Goal: Task Accomplishment & Management: Manage account settings

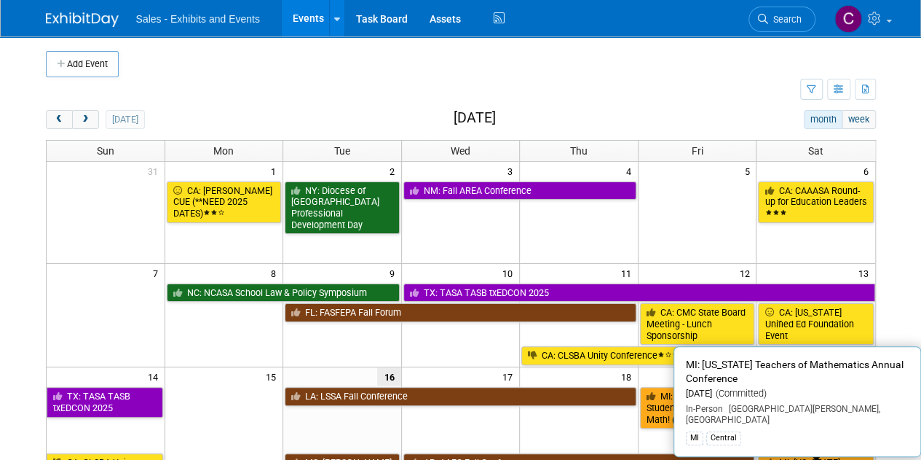
click at [826, 435] on link "CA: Inaugural [US_STATE]’s (Multi)Literacy and Language Convening (CLLC)" at bounding box center [815, 419] width 115 height 65
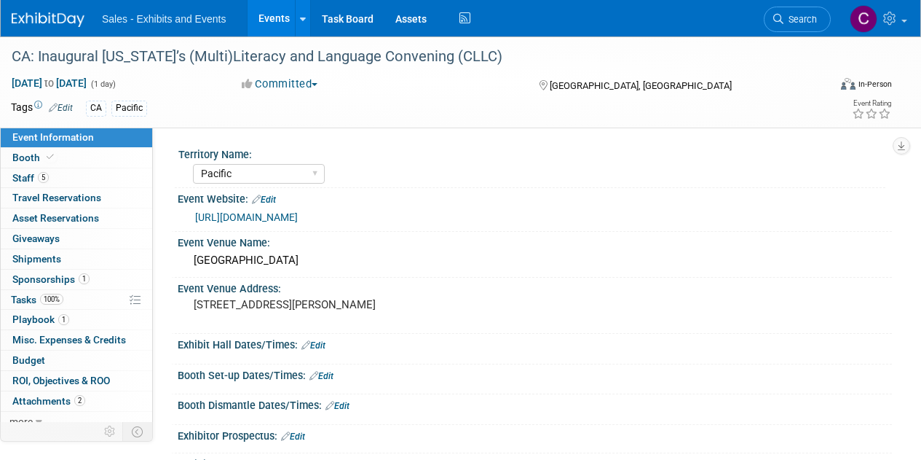
select select "Pacific"
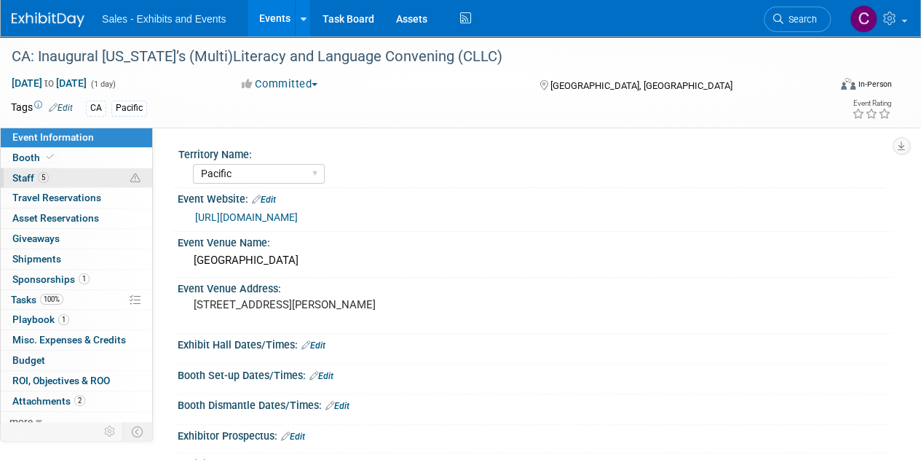
click at [26, 178] on span "Staff 5" at bounding box center [30, 178] width 36 height 12
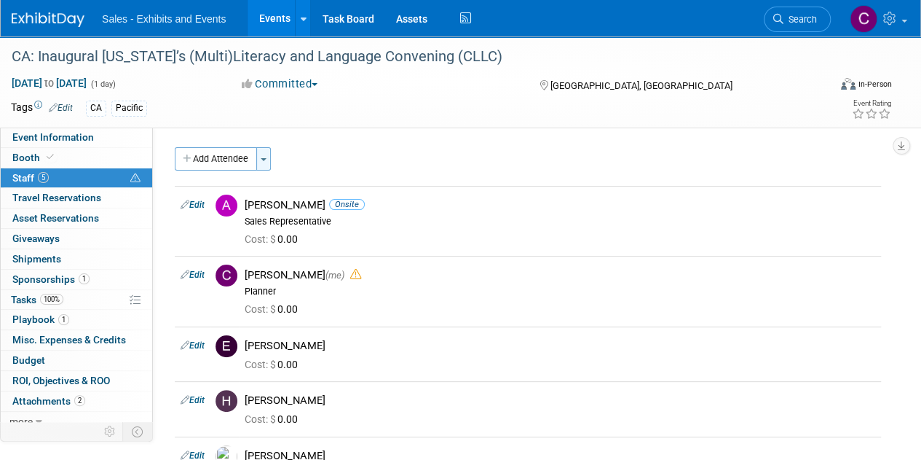
click at [268, 158] on button "Toggle Dropdown" at bounding box center [263, 158] width 15 height 23
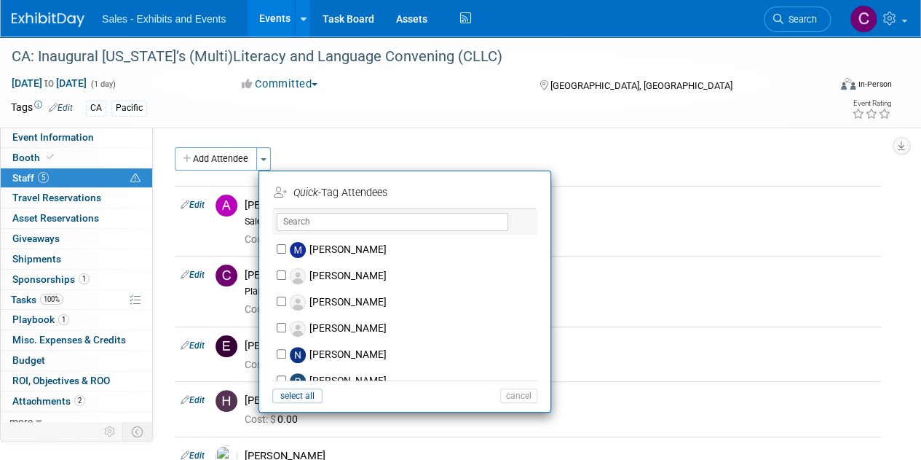
scroll to position [5428, 0]
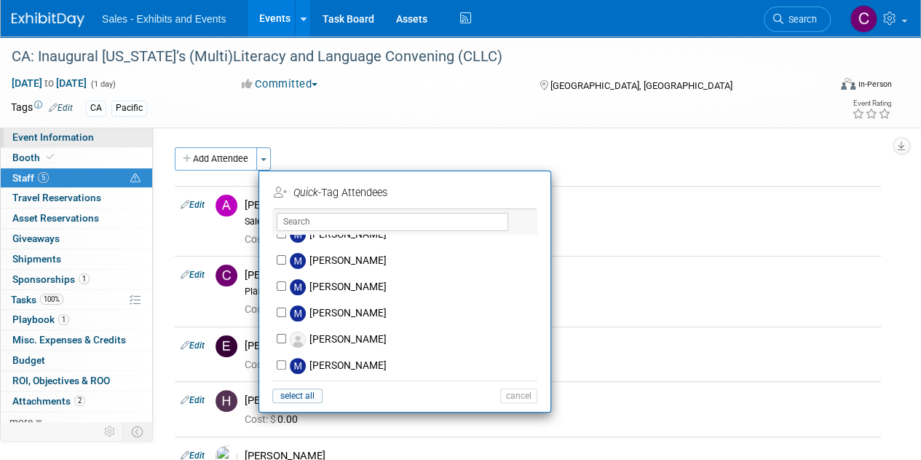
click at [42, 139] on span "Event Information" at bounding box center [53, 137] width 82 height 12
select select "Pacific"
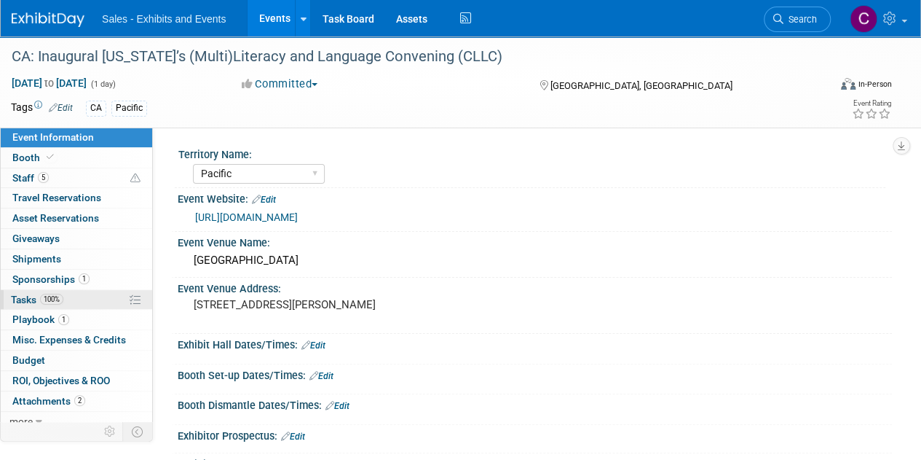
click at [43, 298] on span "100%" at bounding box center [51, 299] width 23 height 11
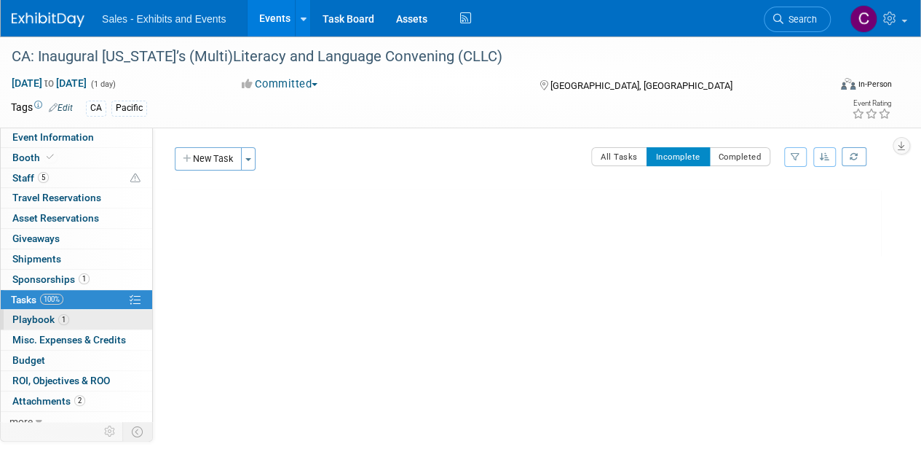
click at [41, 324] on link "1 Playbook 1" at bounding box center [76, 320] width 151 height 20
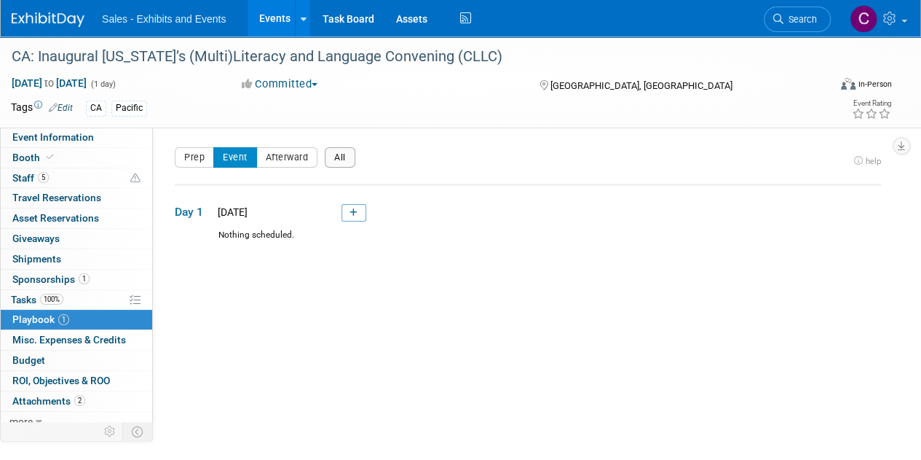
click at [336, 157] on button "All" at bounding box center [340, 157] width 31 height 20
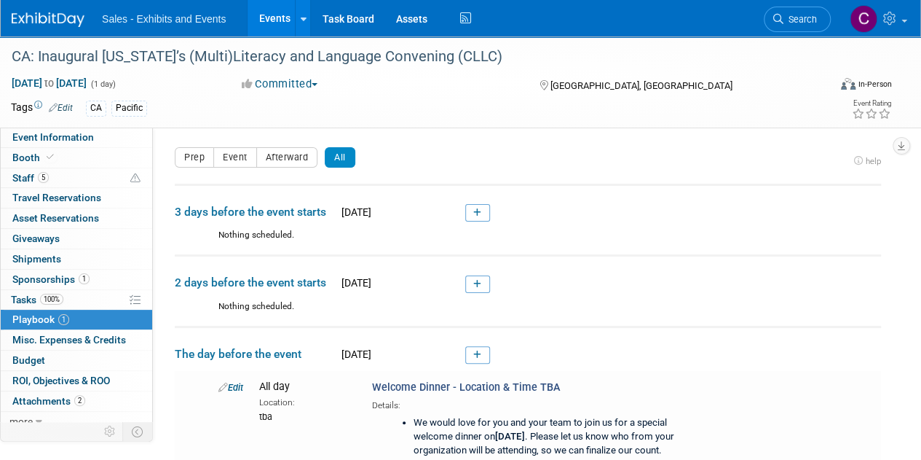
click at [275, 22] on link "Events" at bounding box center [274, 18] width 53 height 36
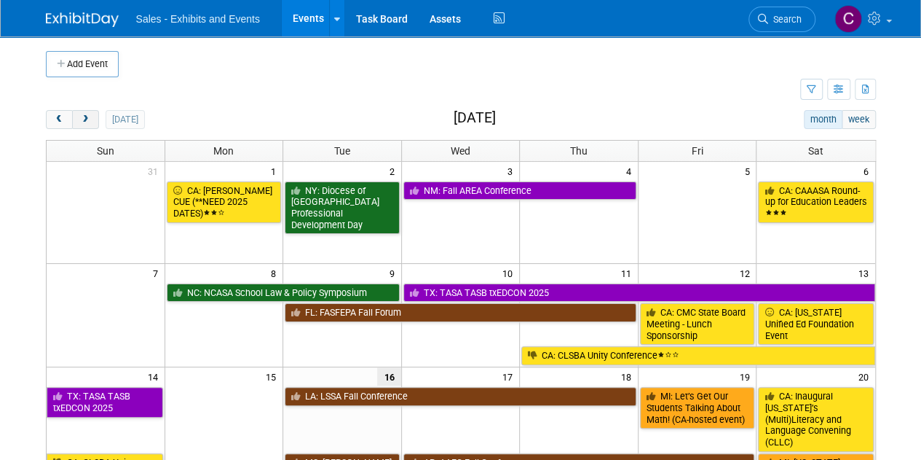
click at [82, 120] on span "next" at bounding box center [85, 119] width 11 height 9
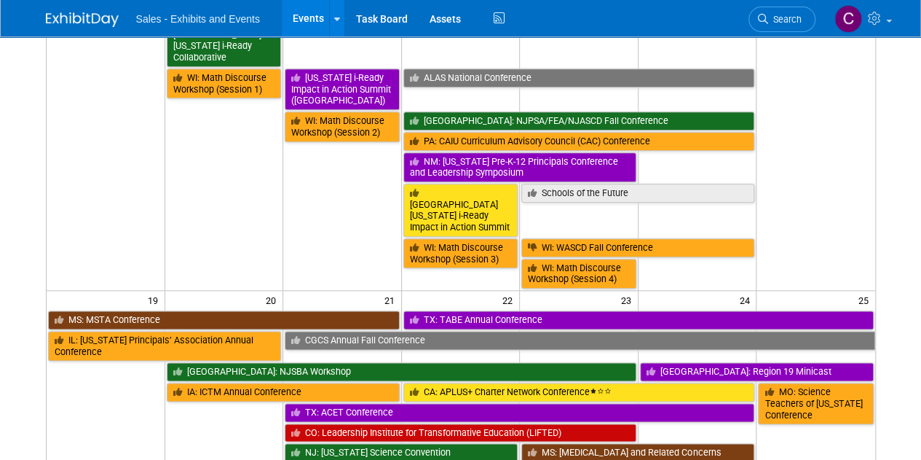
scroll to position [934, 0]
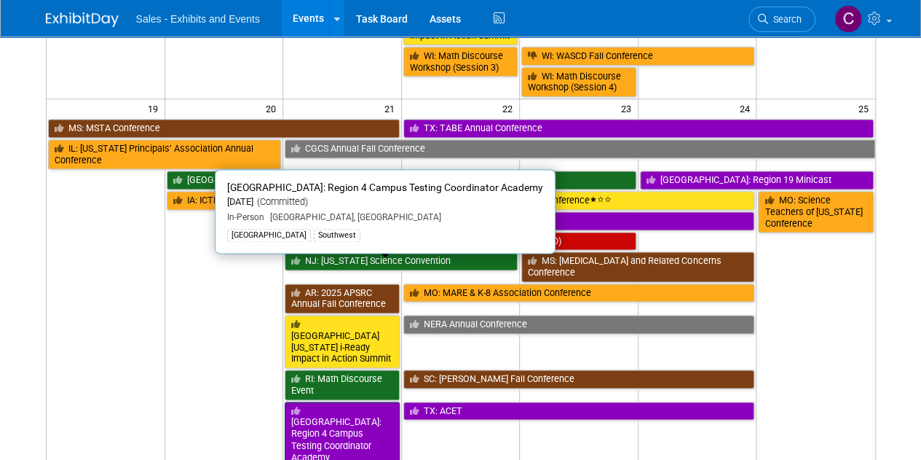
click at [306, 401] on link "TX: Region 4 Campus Testing Coordinator Academy" at bounding box center [342, 433] width 115 height 65
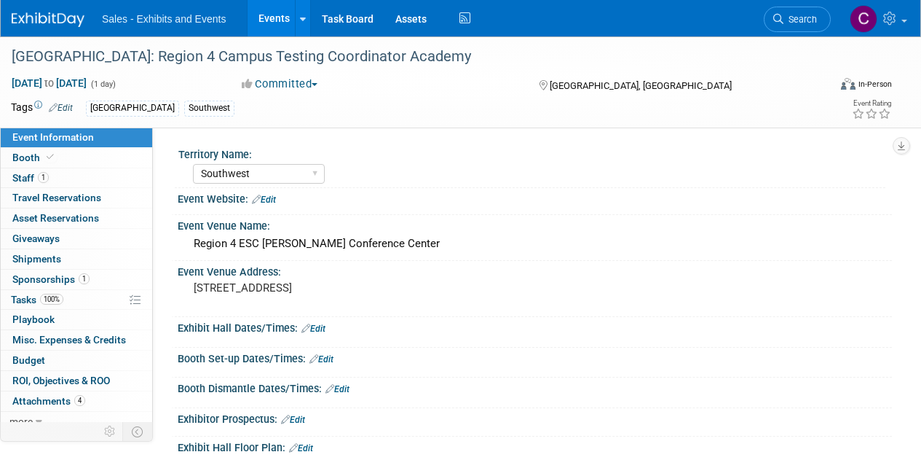
select select "Southwest"
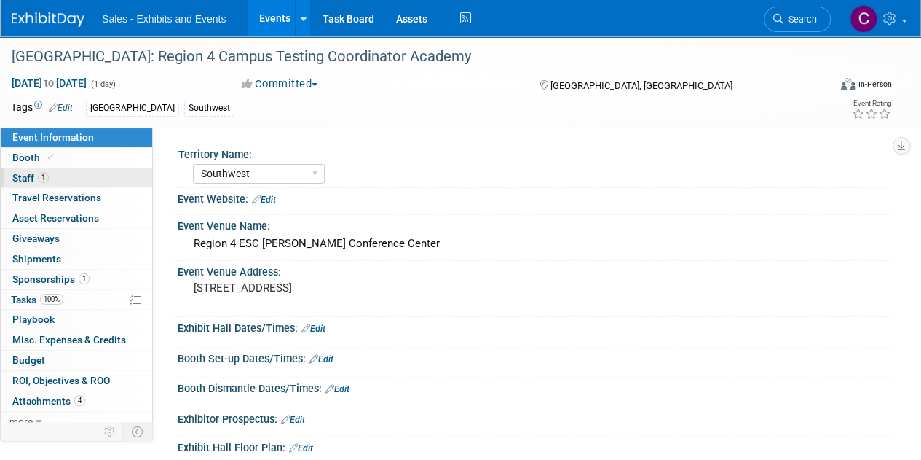
click at [15, 179] on span "Staff 1" at bounding box center [30, 178] width 36 height 12
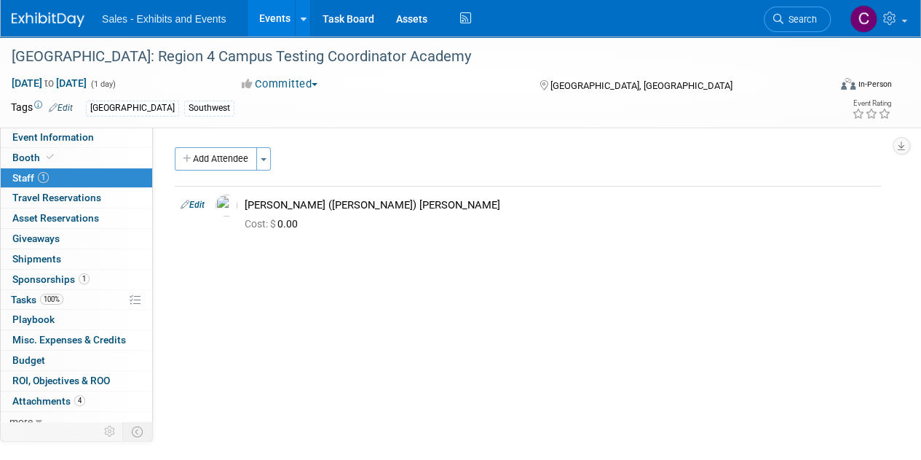
click at [274, 12] on link "Events" at bounding box center [274, 18] width 53 height 36
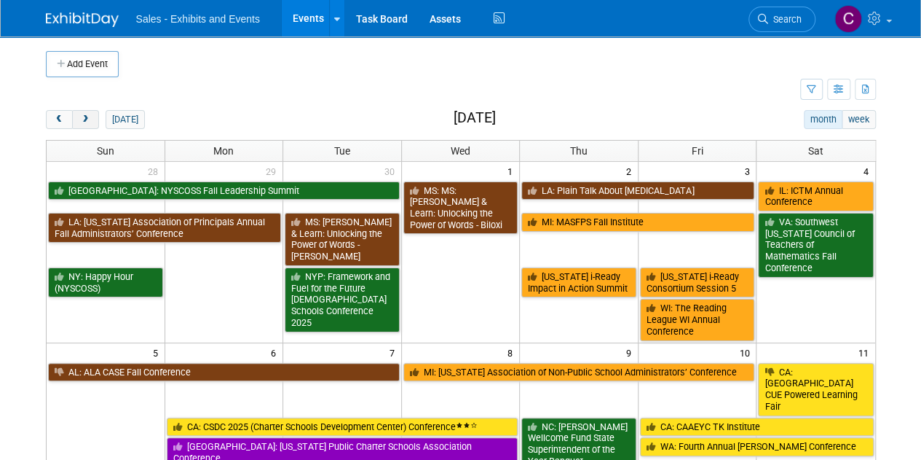
click at [89, 119] on span "next" at bounding box center [85, 119] width 11 height 9
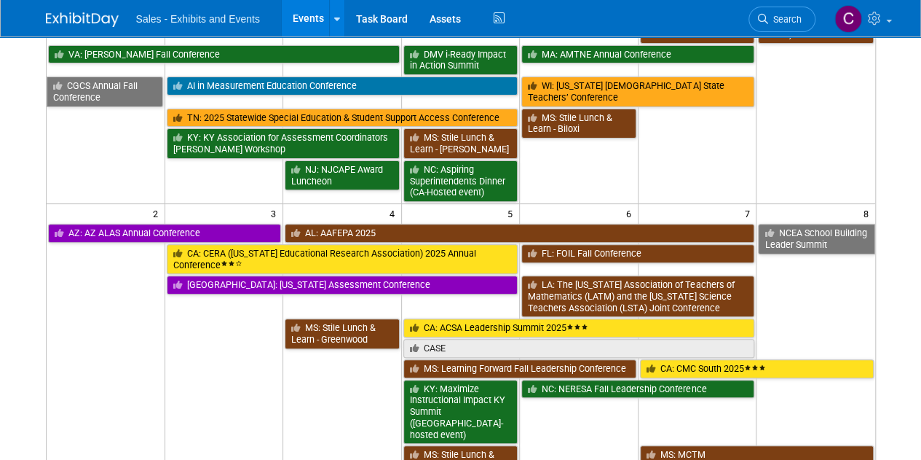
scroll to position [188, 0]
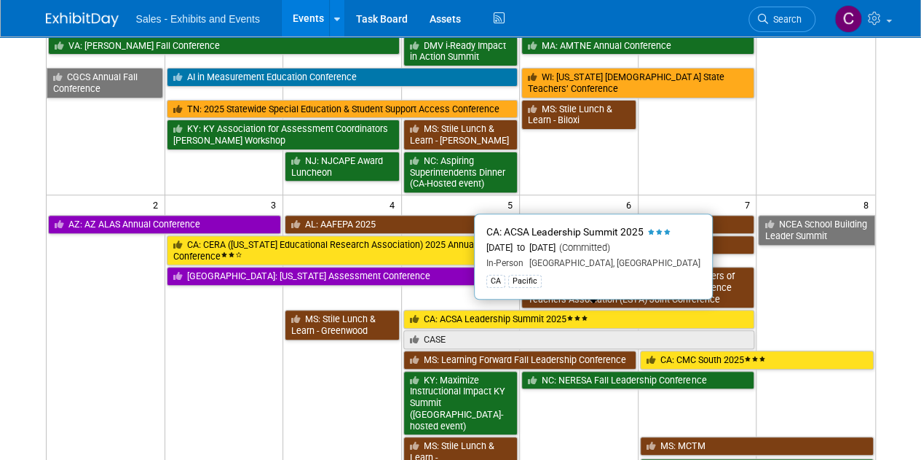
click at [492, 313] on link "CA: ACSA Leadership Summit 2025" at bounding box center [579, 319] width 352 height 19
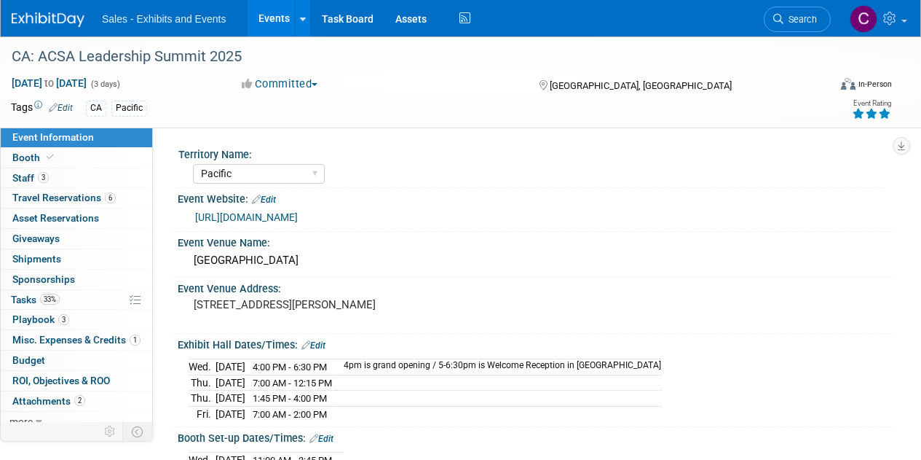
select select "Pacific"
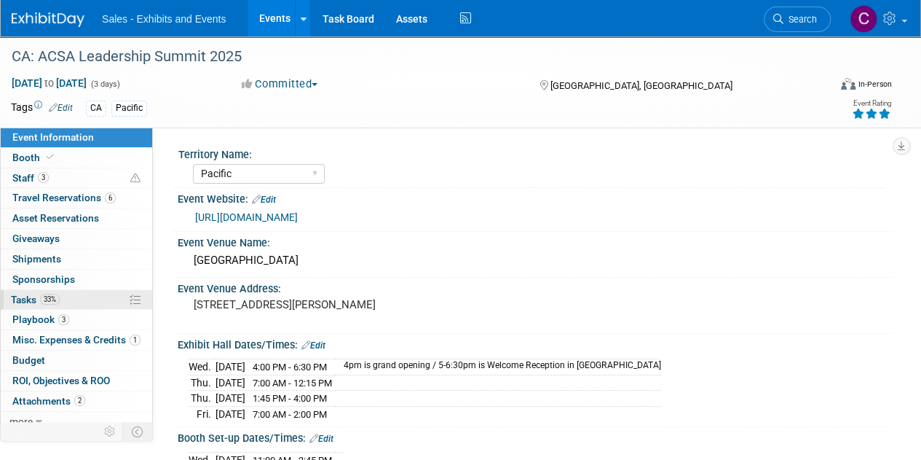
click at [23, 299] on span "Tasks 33%" at bounding box center [35, 300] width 49 height 12
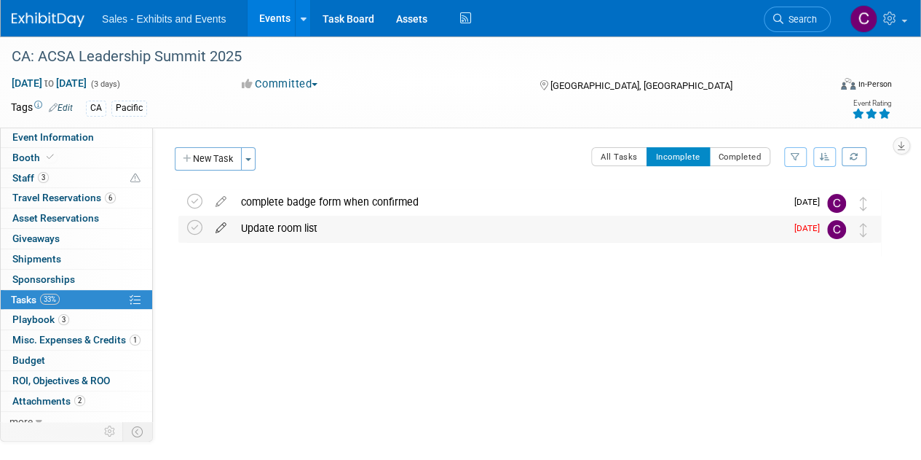
click at [224, 227] on icon at bounding box center [220, 225] width 25 height 18
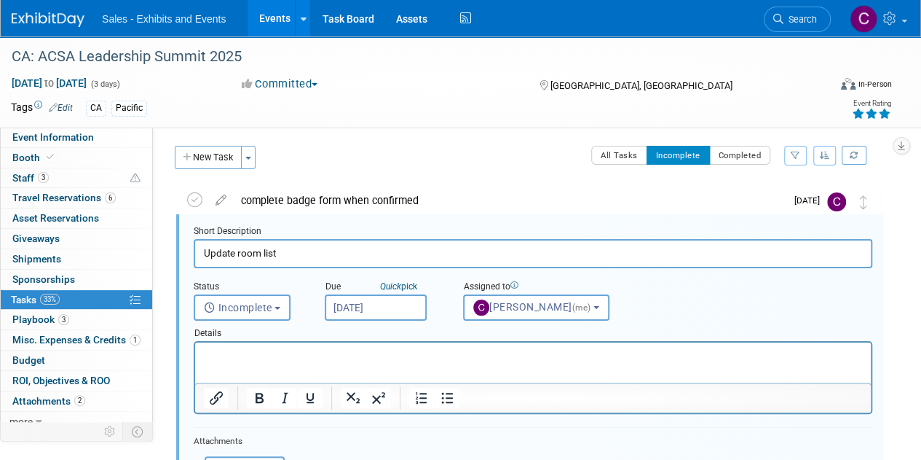
scroll to position [1, 0]
click at [377, 307] on input "Sep 15, 2025" at bounding box center [376, 307] width 102 height 26
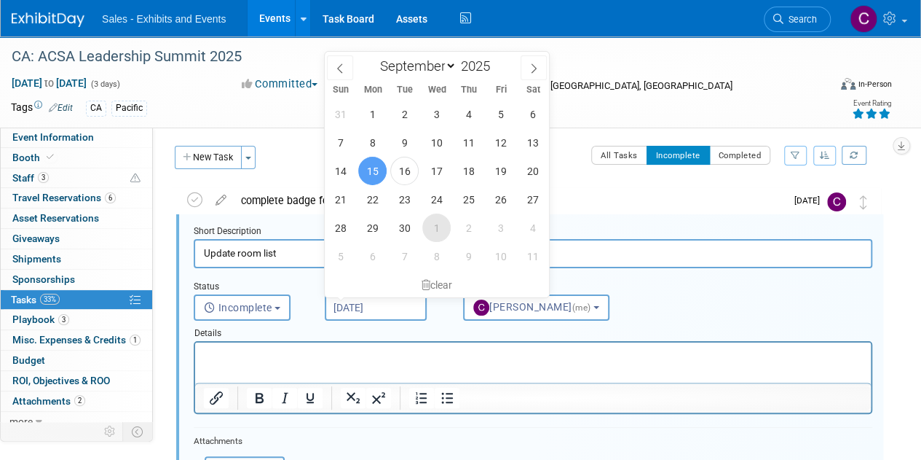
click at [436, 221] on span "1" at bounding box center [436, 227] width 28 height 28
type input "Oct 1, 2025"
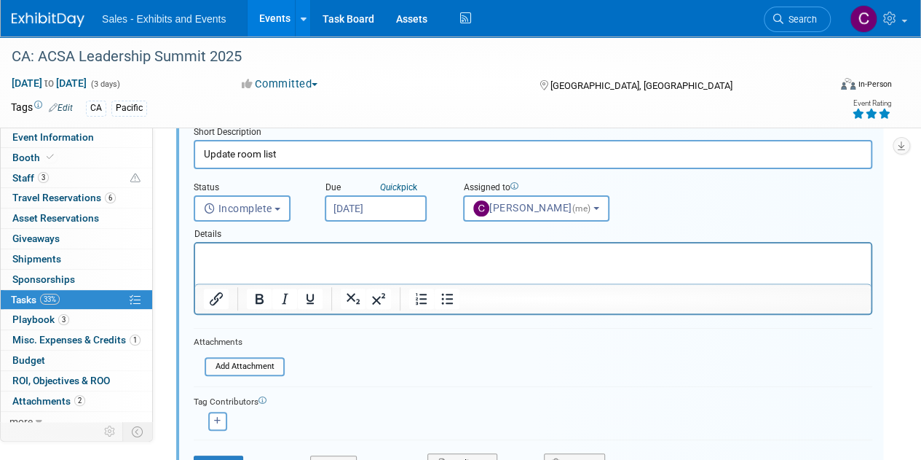
scroll to position [189, 0]
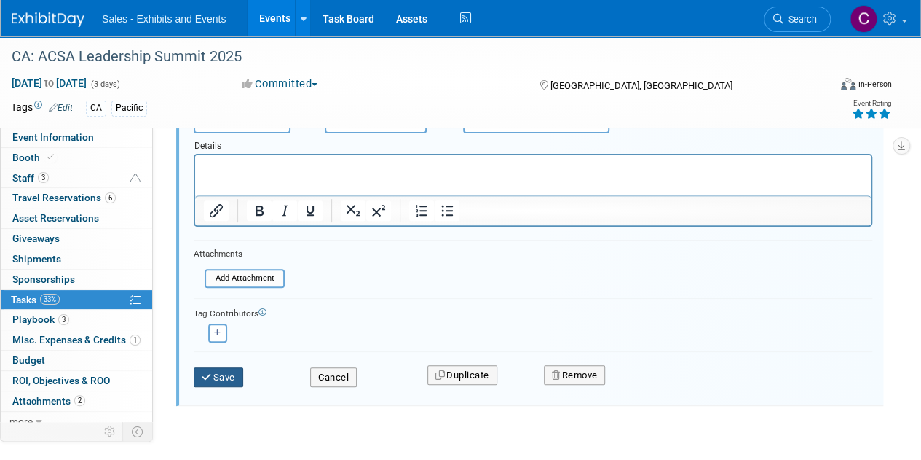
click at [220, 369] on button "Save" at bounding box center [219, 377] width 50 height 20
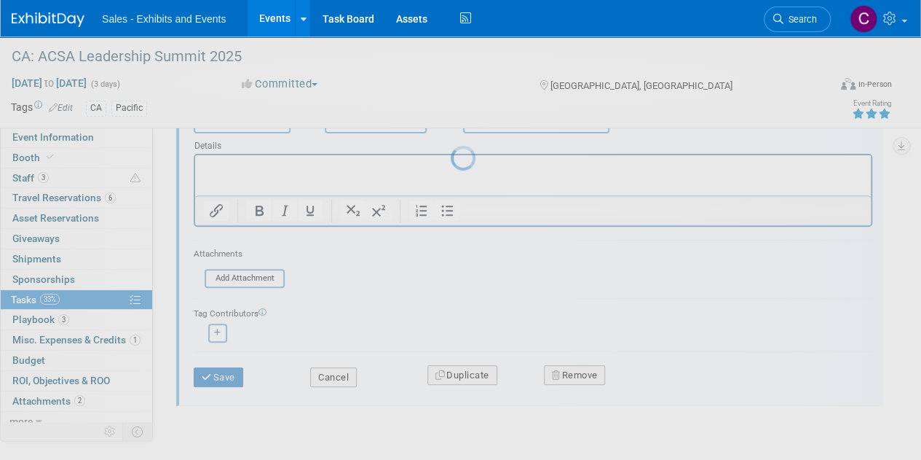
scroll to position [0, 0]
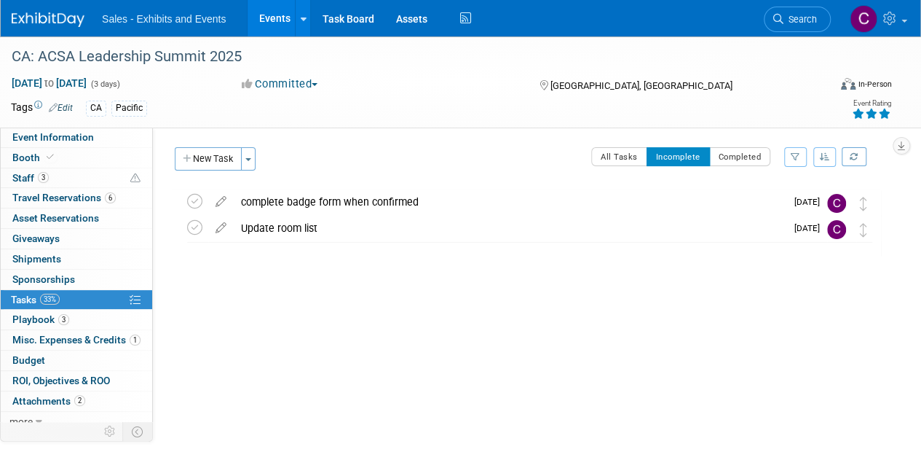
click at [271, 24] on link "Events" at bounding box center [274, 18] width 53 height 36
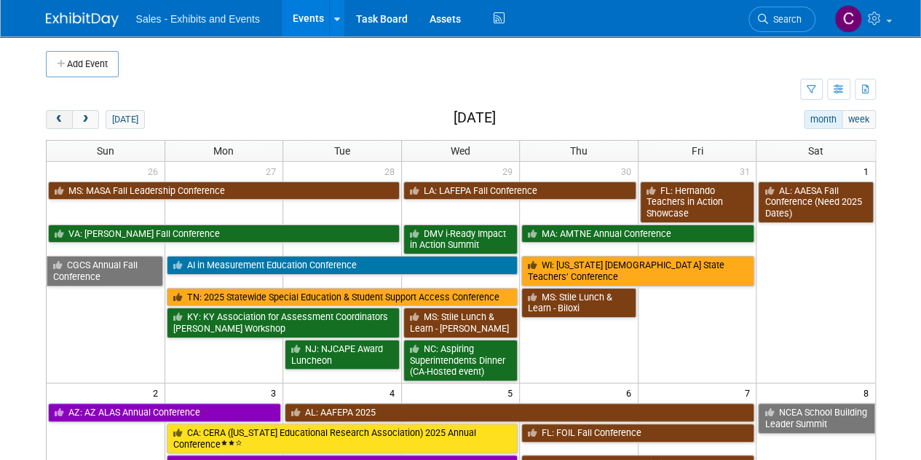
click at [63, 119] on span "prev" at bounding box center [59, 119] width 11 height 9
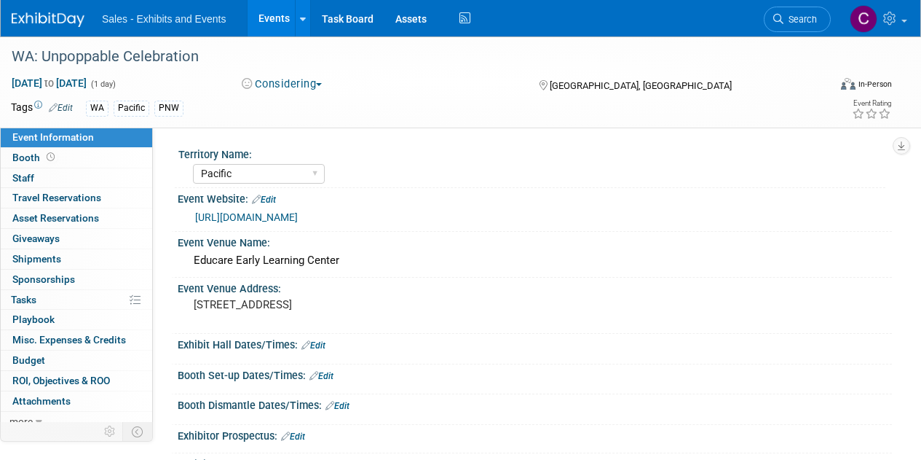
select select "Pacific"
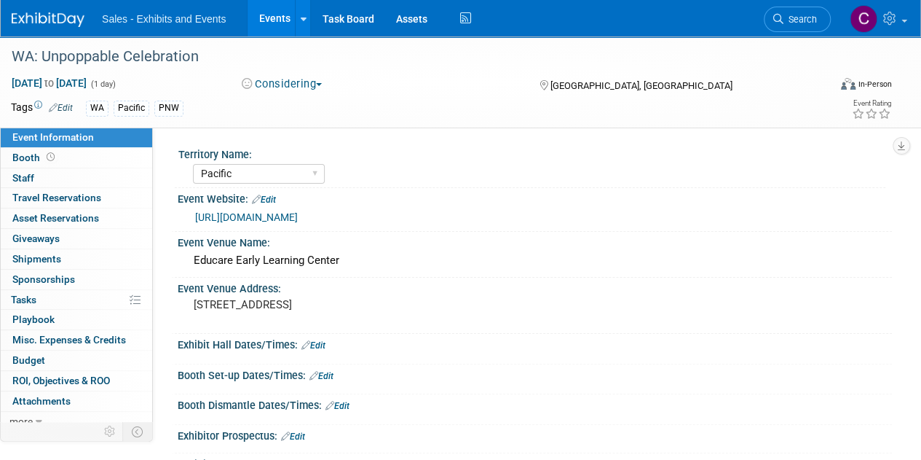
click at [283, 12] on link "Events" at bounding box center [274, 18] width 53 height 36
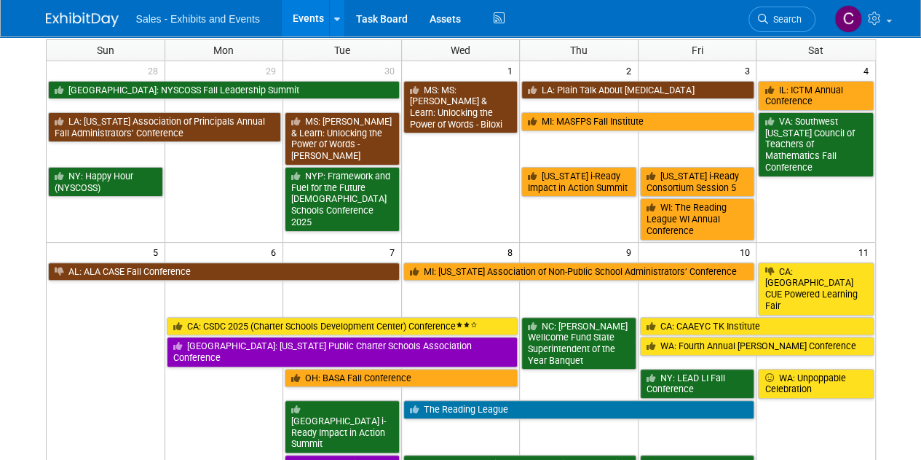
scroll to position [13, 0]
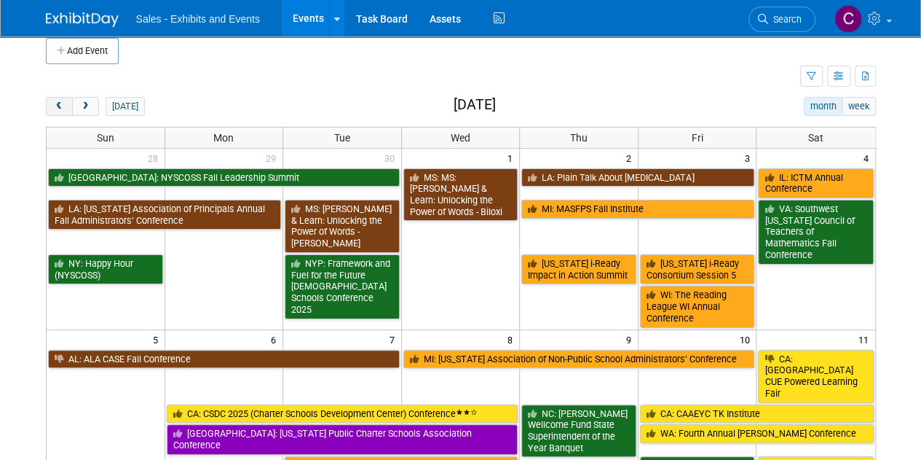
click at [55, 106] on span "prev" at bounding box center [59, 106] width 11 height 9
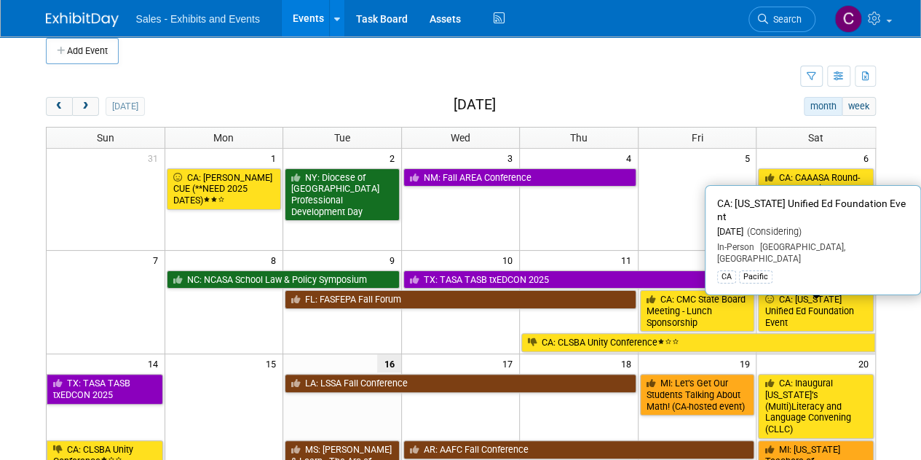
drag, startPoint x: 827, startPoint y: 313, endPoint x: 671, endPoint y: 313, distance: 156.6
click at [827, 313] on link "CA: [US_STATE] Unified Ed Foundation Event" at bounding box center [815, 311] width 115 height 42
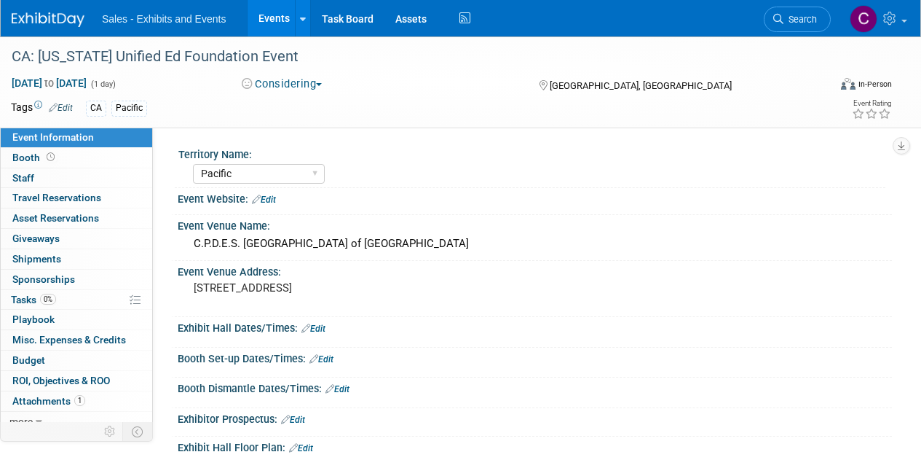
select select "Pacific"
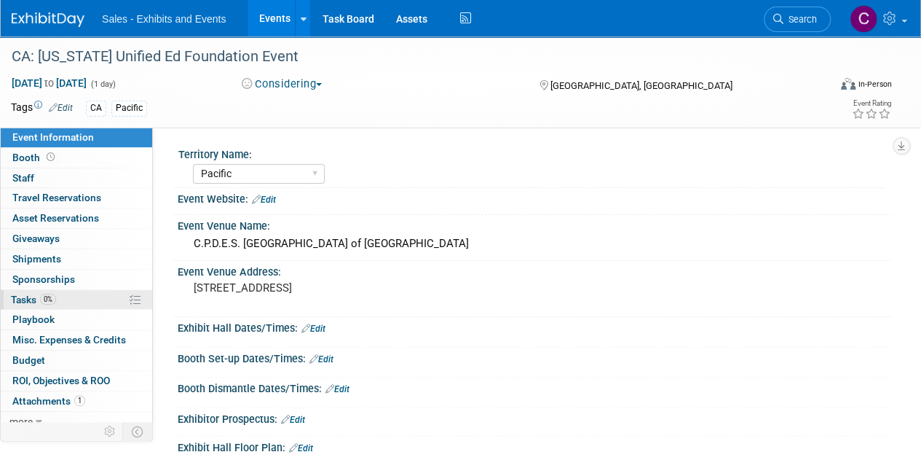
click at [21, 301] on span "Tasks 0%" at bounding box center [33, 300] width 45 height 12
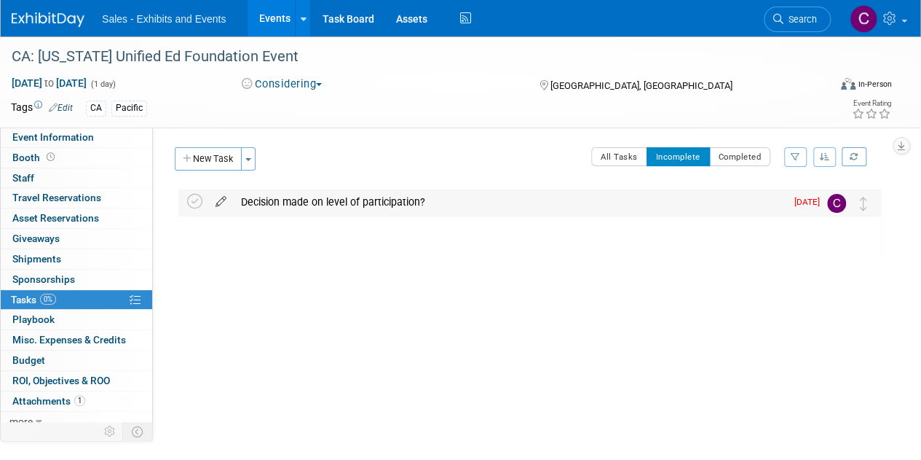
click at [217, 202] on icon at bounding box center [220, 198] width 25 height 18
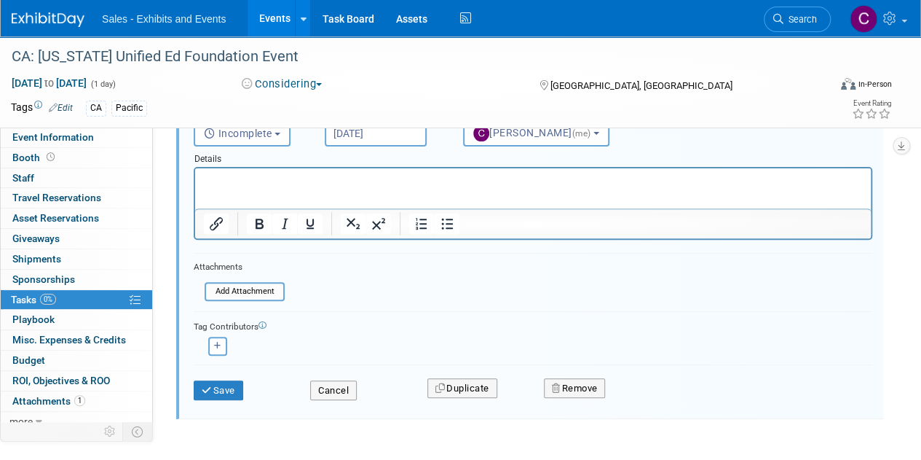
scroll to position [192, 0]
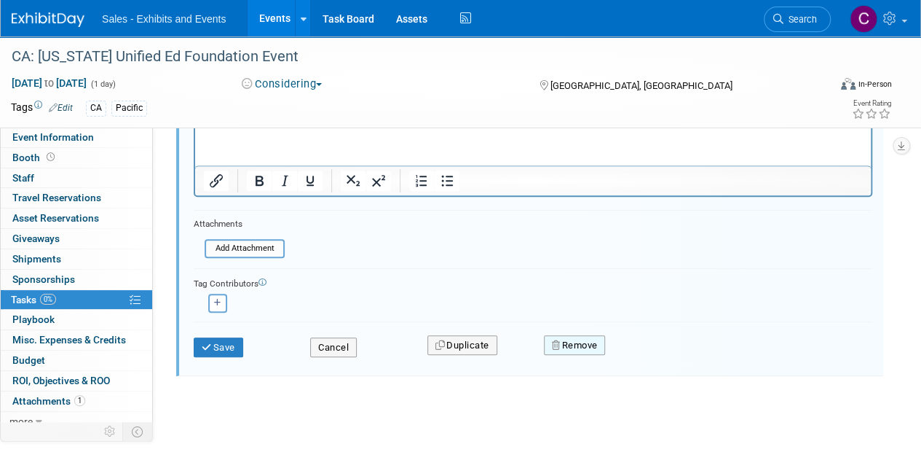
click at [580, 348] on button "Remove" at bounding box center [575, 345] width 62 height 20
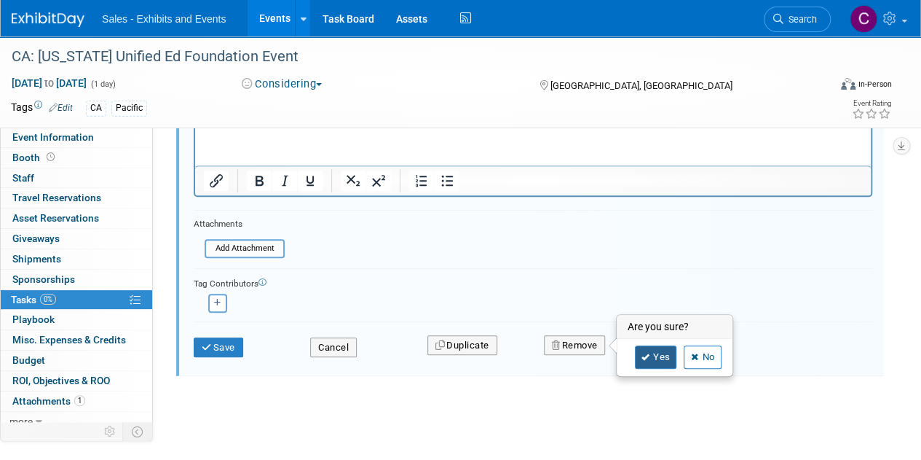
click at [653, 362] on link "Yes" at bounding box center [656, 356] width 42 height 23
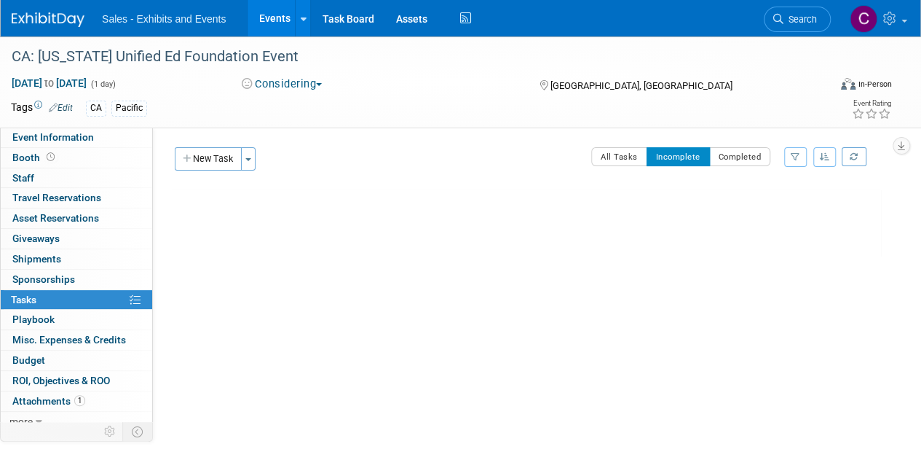
click at [277, 29] on link "Events" at bounding box center [274, 18] width 53 height 36
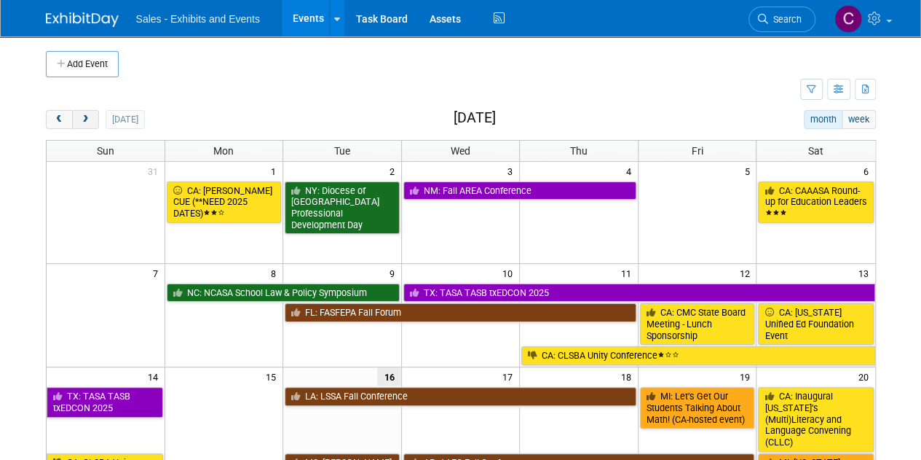
click at [85, 125] on button "next" at bounding box center [85, 119] width 27 height 19
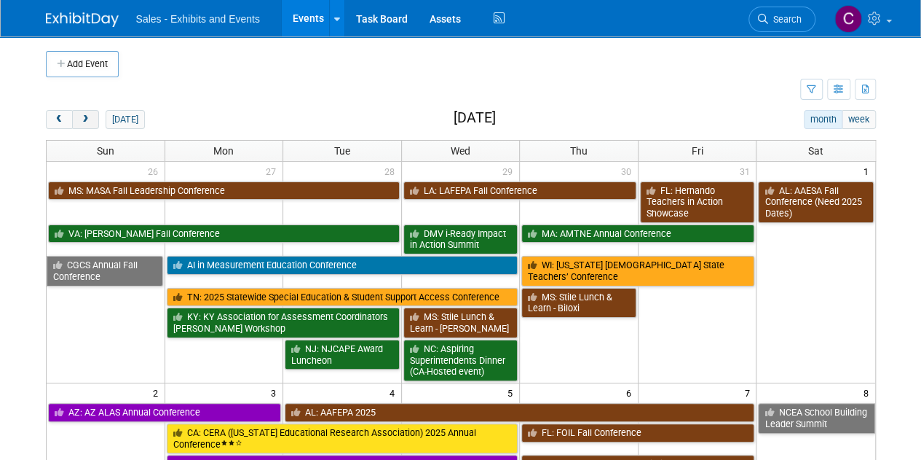
click at [85, 125] on button "next" at bounding box center [85, 119] width 27 height 19
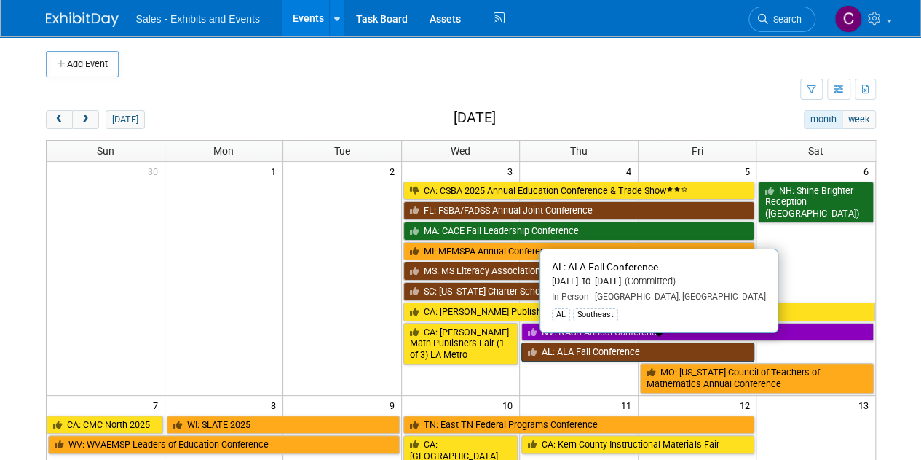
click at [564, 346] on link "AL: ALA Fall Conference" at bounding box center [637, 351] width 233 height 19
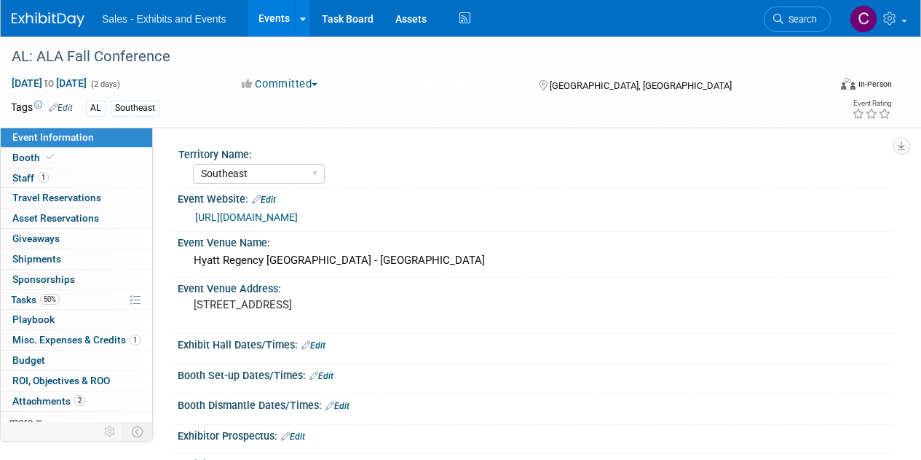
select select "Southeast"
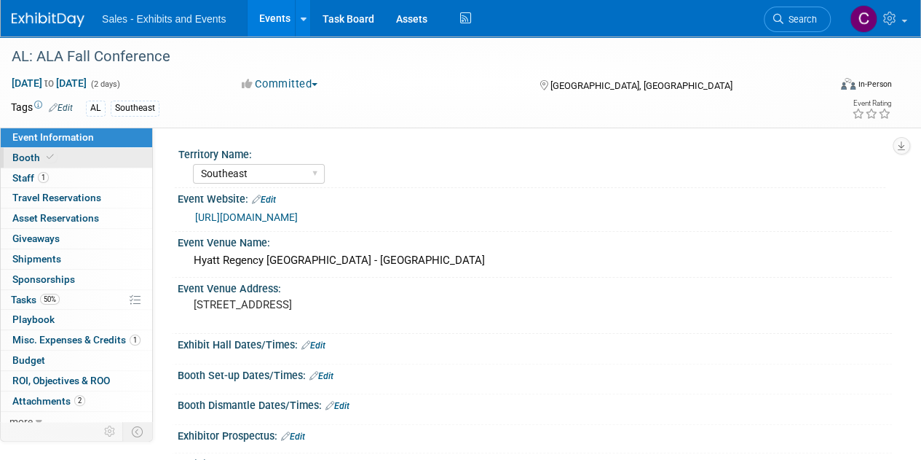
click at [36, 158] on span "Booth" at bounding box center [34, 157] width 44 height 12
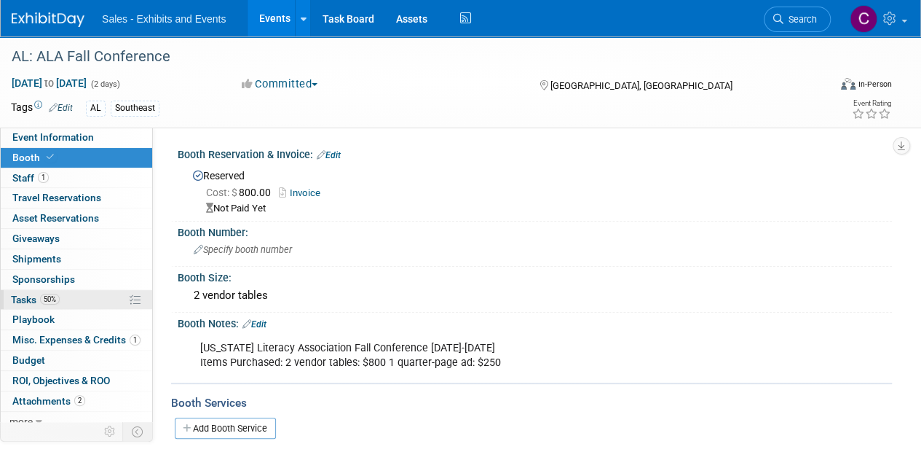
click at [25, 299] on span "Tasks 50%" at bounding box center [35, 300] width 49 height 12
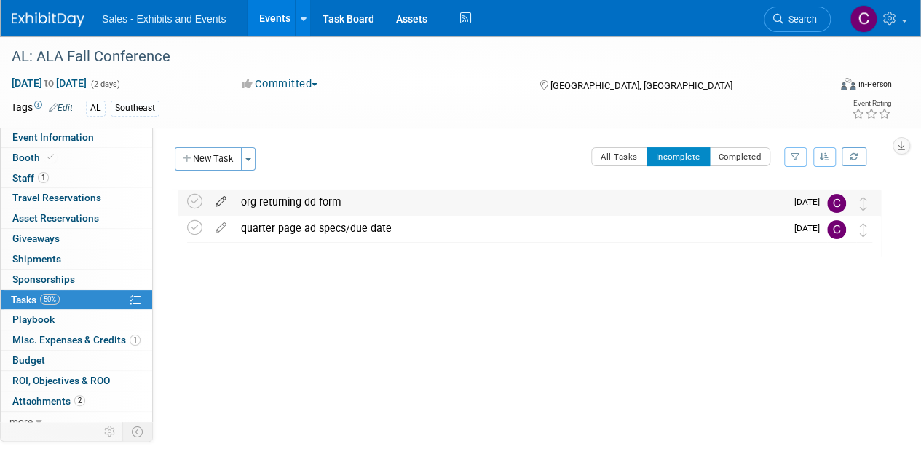
click at [220, 200] on icon at bounding box center [220, 198] width 25 height 18
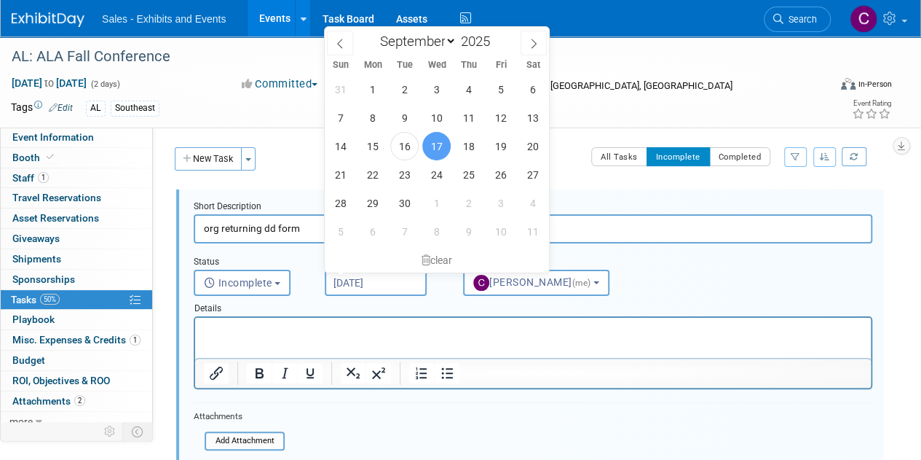
click at [368, 286] on input "[DATE]" at bounding box center [376, 282] width 102 height 26
click at [440, 178] on span "24" at bounding box center [436, 174] width 28 height 28
type input "[DATE]"
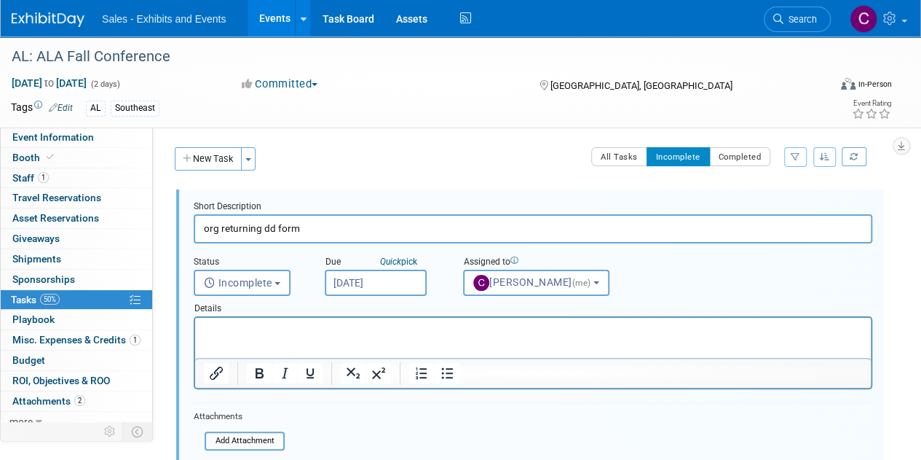
scroll to position [148, 0]
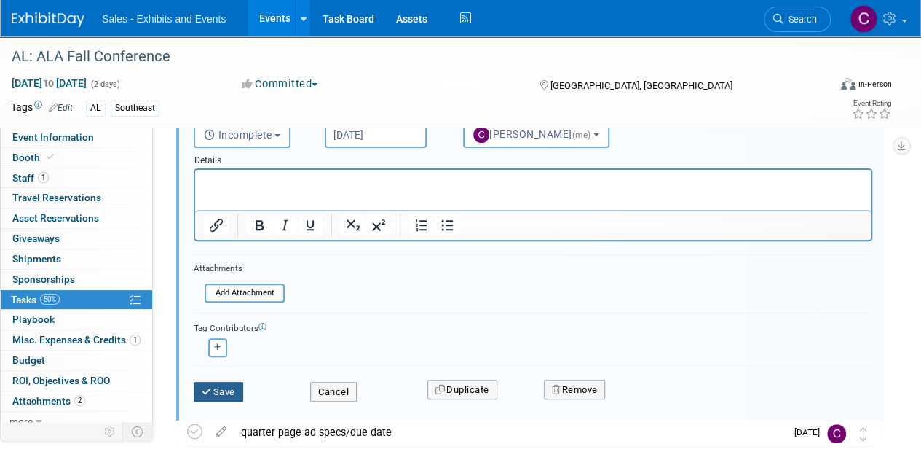
click at [224, 388] on button "Save" at bounding box center [219, 392] width 50 height 20
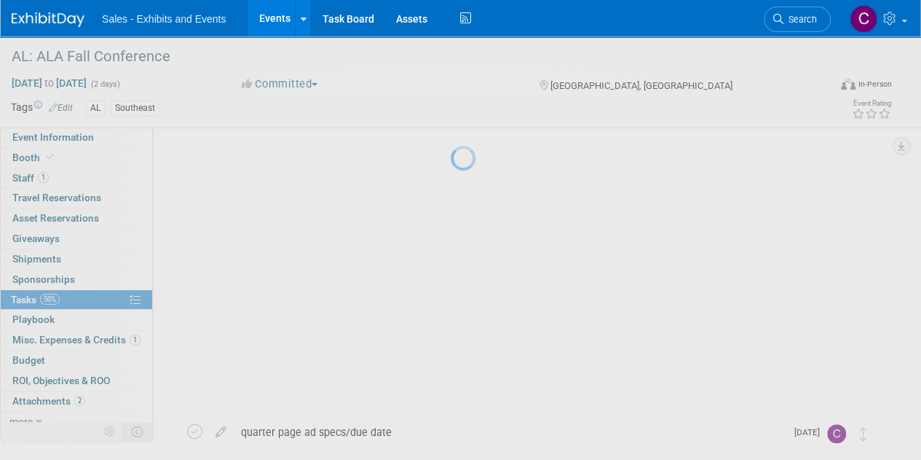
scroll to position [0, 0]
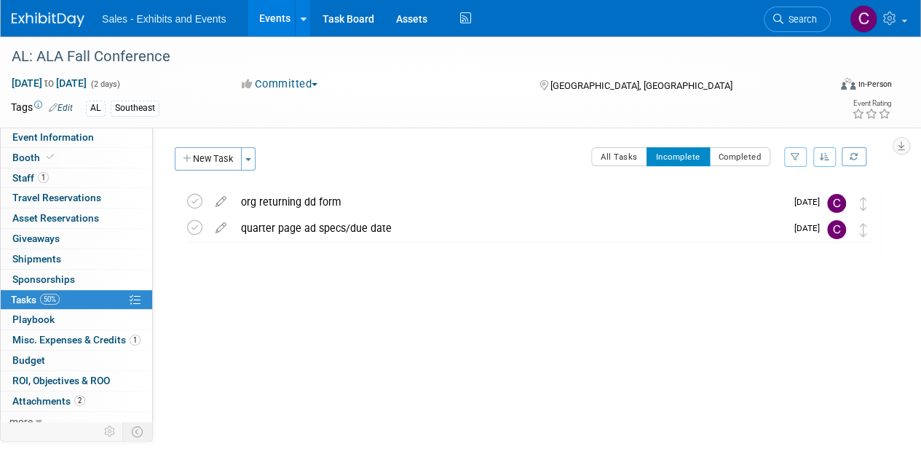
click at [280, 20] on link "Events" at bounding box center [274, 18] width 53 height 36
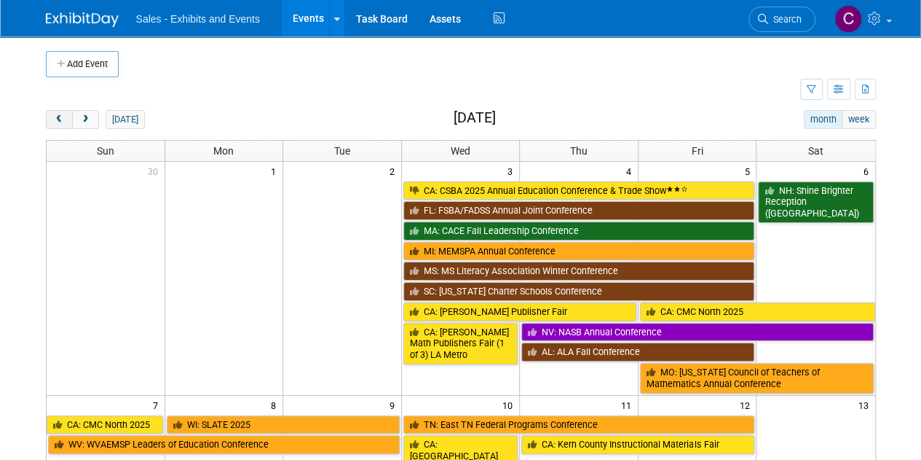
click at [54, 119] on span "prev" at bounding box center [59, 119] width 11 height 9
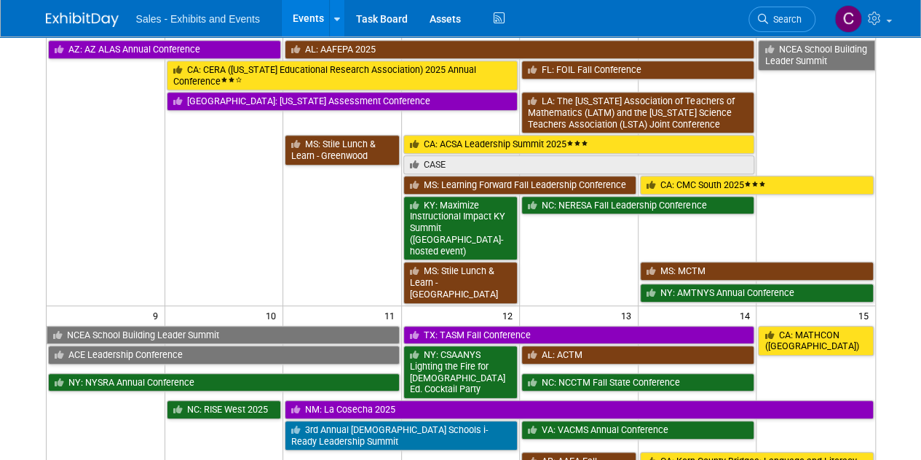
scroll to position [366, 0]
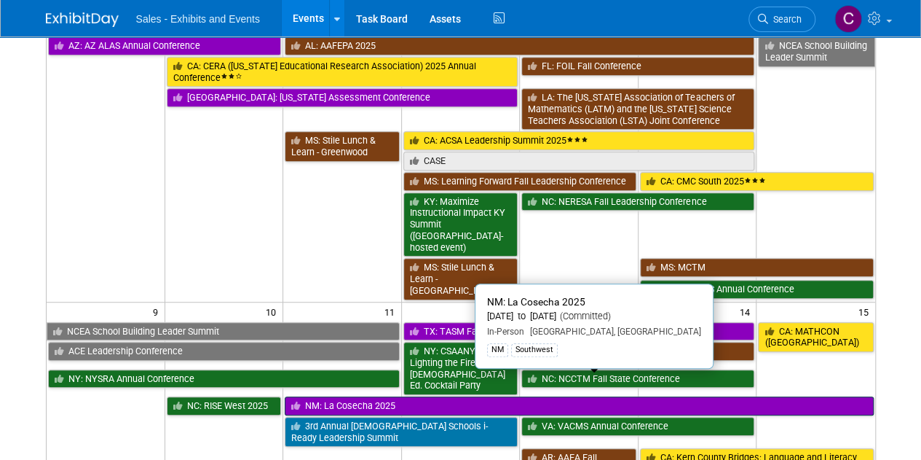
click at [335, 396] on link "NM: La Cosecha 2025" at bounding box center [579, 405] width 588 height 19
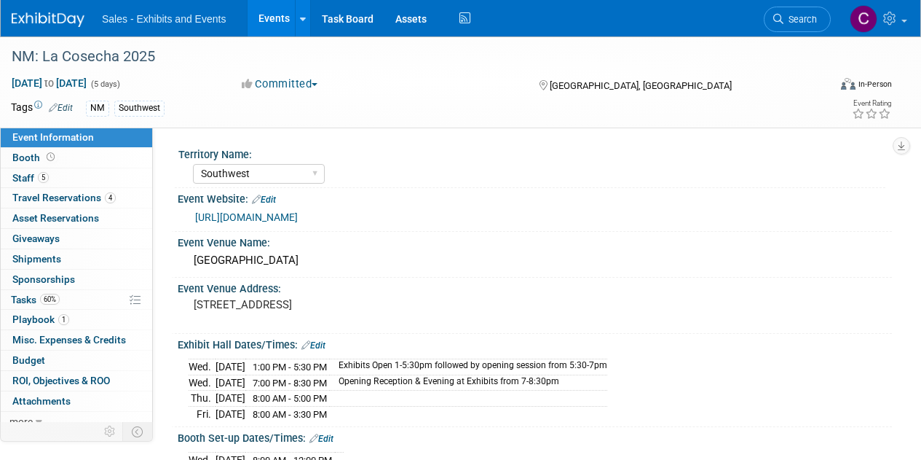
select select "Southwest"
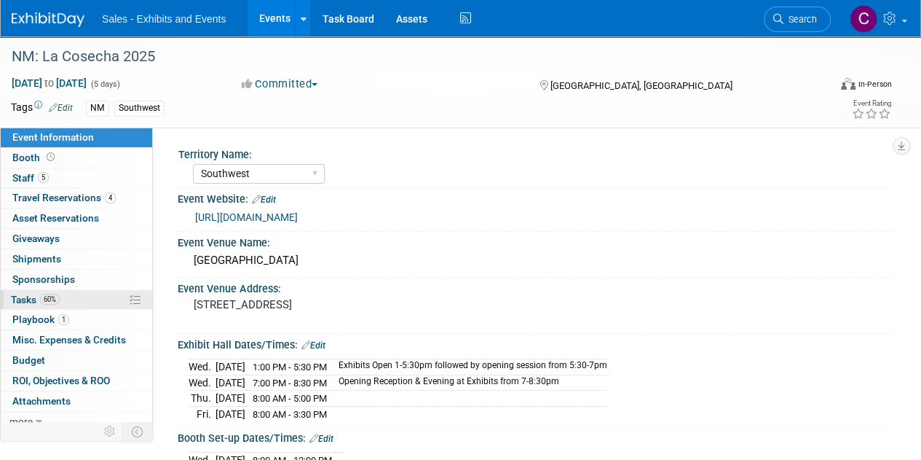
click at [28, 290] on link "60% Tasks 60%" at bounding box center [76, 300] width 151 height 20
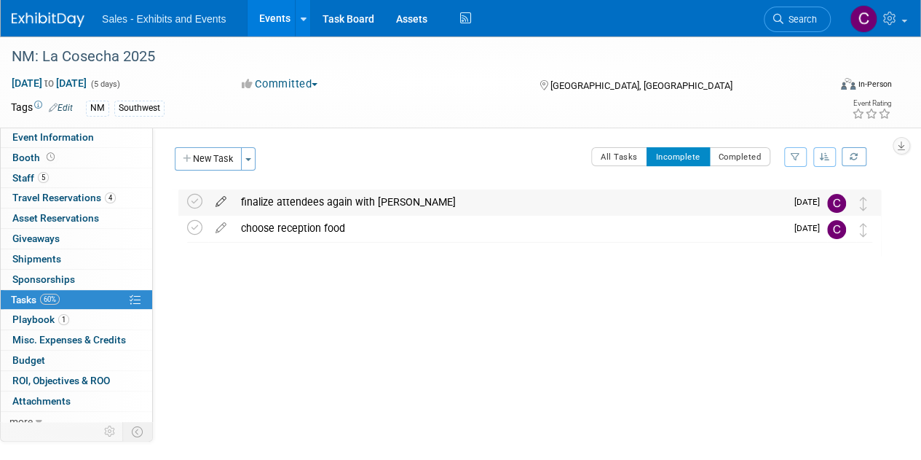
click at [221, 198] on icon at bounding box center [220, 198] width 25 height 18
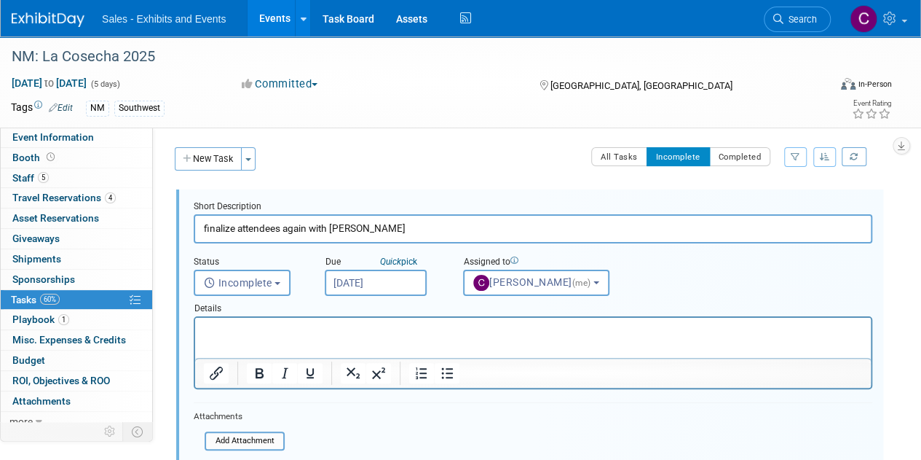
click at [378, 282] on input "[DATE]" at bounding box center [376, 282] width 102 height 26
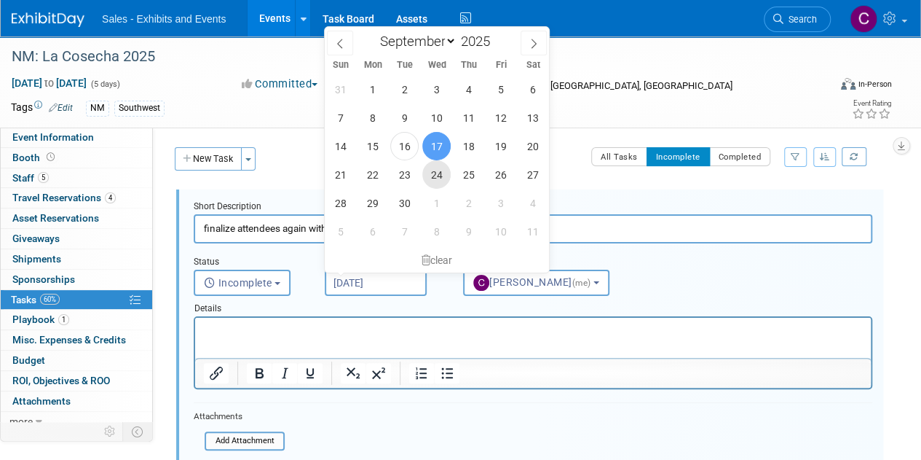
click at [445, 180] on span "24" at bounding box center [436, 174] width 28 height 28
type input "[DATE]"
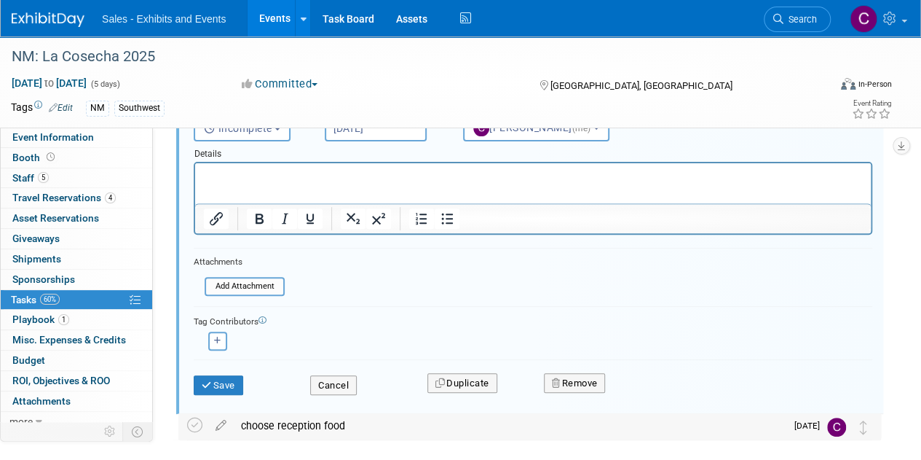
scroll to position [222, 0]
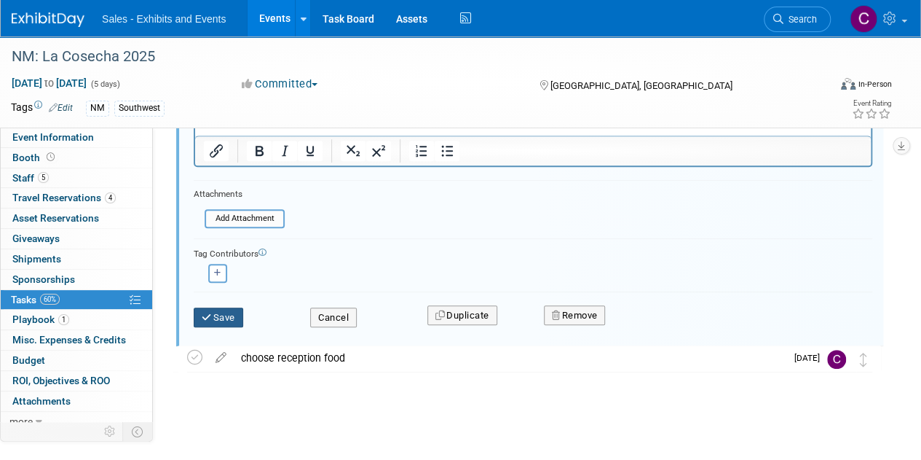
click at [215, 318] on button "Save" at bounding box center [219, 317] width 50 height 20
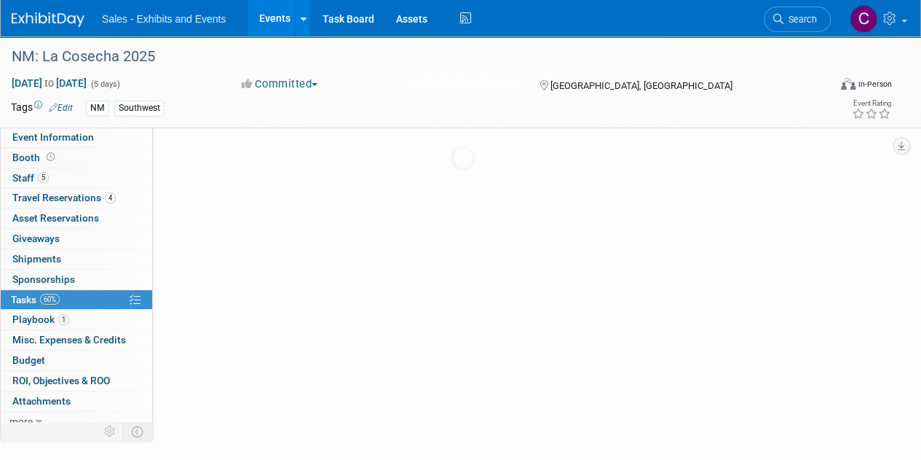
scroll to position [0, 0]
